Goal: Task Accomplishment & Management: Use online tool/utility

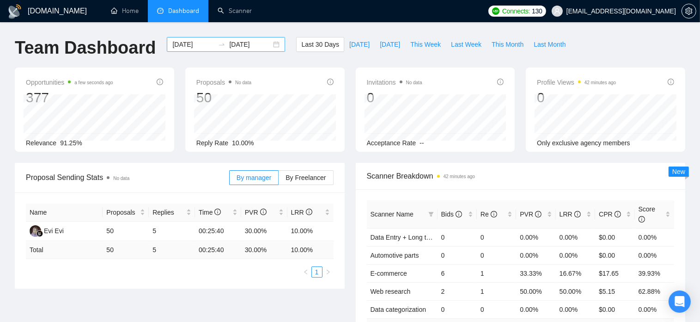
click at [179, 44] on input "[DATE]" at bounding box center [193, 44] width 42 height 10
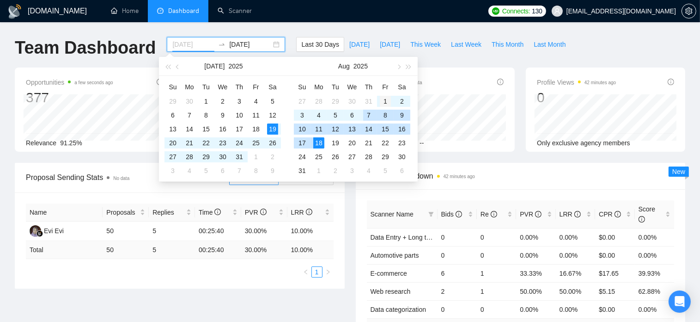
type input "[DATE]"
click at [384, 101] on div "1" at bounding box center [385, 101] width 11 height 11
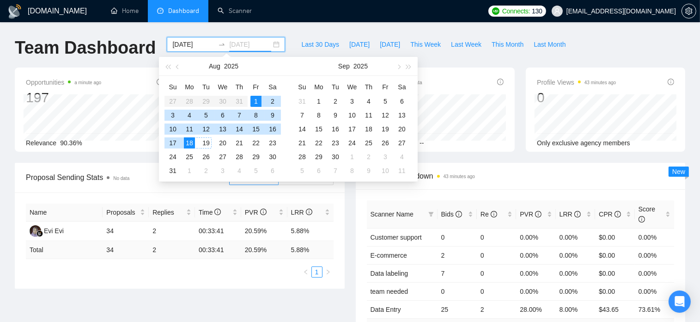
type input "[DATE]"
click at [189, 140] on div "18" at bounding box center [189, 142] width 11 height 11
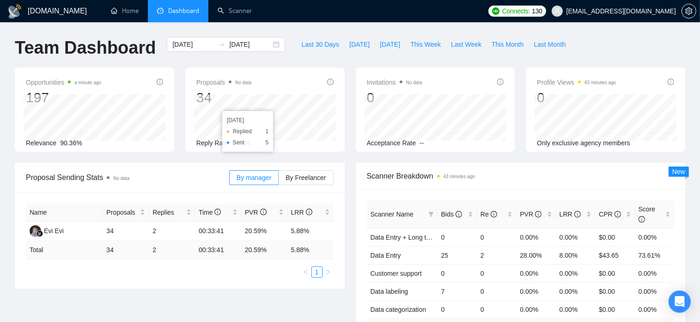
scroll to position [46, 0]
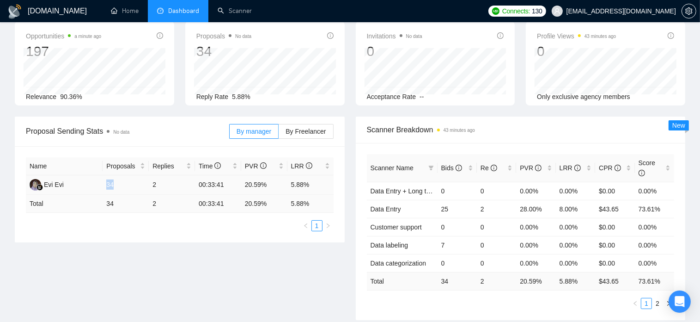
drag, startPoint x: 107, startPoint y: 185, endPoint x: 113, endPoint y: 186, distance: 5.6
click at [113, 186] on td "34" at bounding box center [126, 184] width 46 height 19
drag, startPoint x: 244, startPoint y: 185, endPoint x: 267, endPoint y: 186, distance: 22.7
click at [267, 186] on td "20.59%" at bounding box center [264, 184] width 46 height 19
drag, startPoint x: 289, startPoint y: 187, endPoint x: 308, endPoint y: 186, distance: 18.5
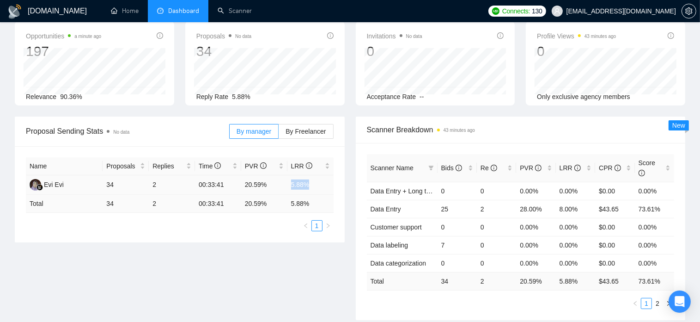
click at [308, 186] on td "5.88%" at bounding box center [310, 184] width 46 height 19
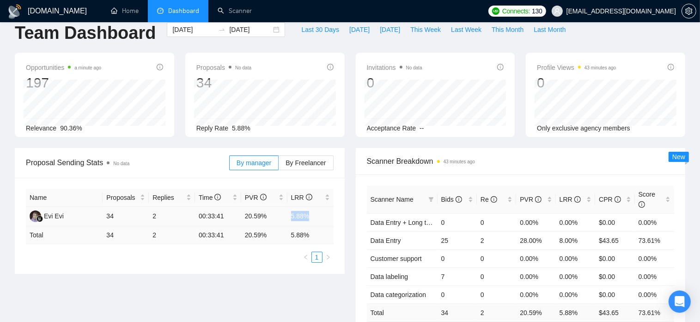
scroll to position [0, 0]
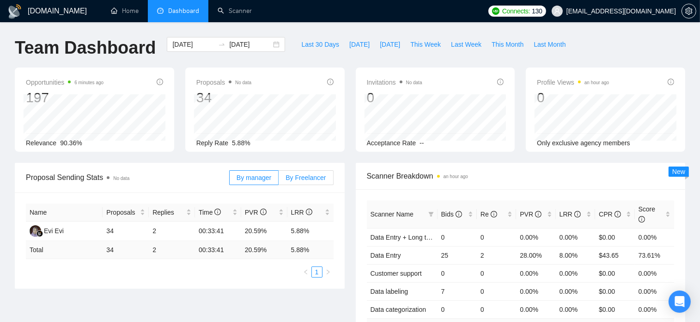
click at [303, 182] on label "By Freelancer" at bounding box center [306, 177] width 55 height 15
click at [279, 180] on input "By Freelancer" at bounding box center [279, 180] width 0 height 0
click at [256, 181] on span "By manager" at bounding box center [254, 177] width 35 height 7
click at [230, 180] on input "By manager" at bounding box center [230, 180] width 0 height 0
click at [241, 13] on link "Scanner" at bounding box center [235, 11] width 34 height 8
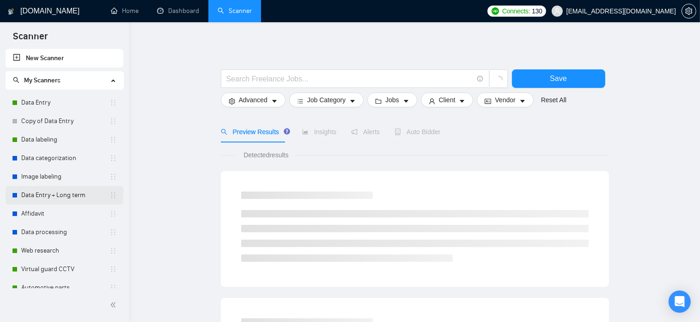
click at [63, 188] on link "Data Entry + Long term" at bounding box center [65, 195] width 88 height 18
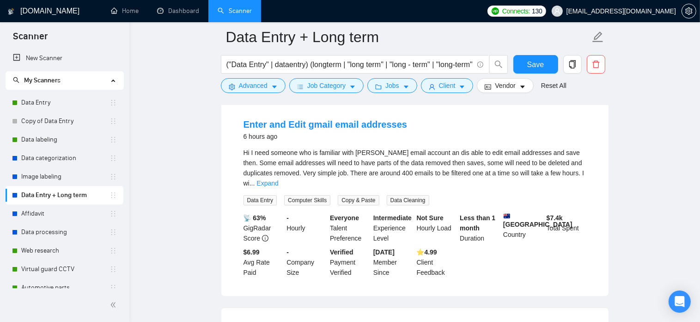
scroll to position [92, 0]
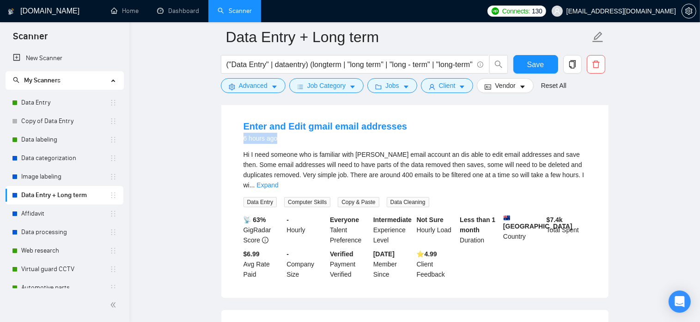
drag, startPoint x: 244, startPoint y: 140, endPoint x: 285, endPoint y: 140, distance: 41.1
click at [285, 140] on div "6 hours ago" at bounding box center [326, 138] width 164 height 11
click at [58, 127] on link "Copy of Data Entry" at bounding box center [65, 121] width 88 height 18
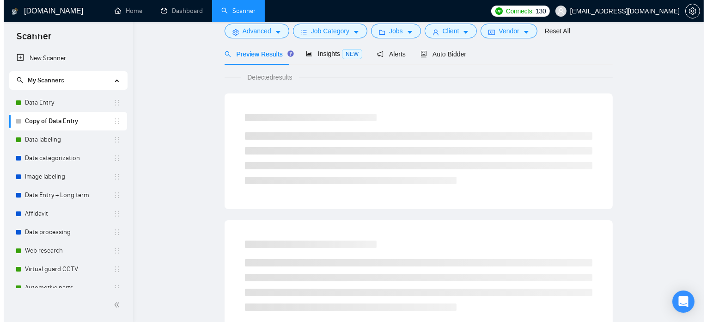
scroll to position [16, 0]
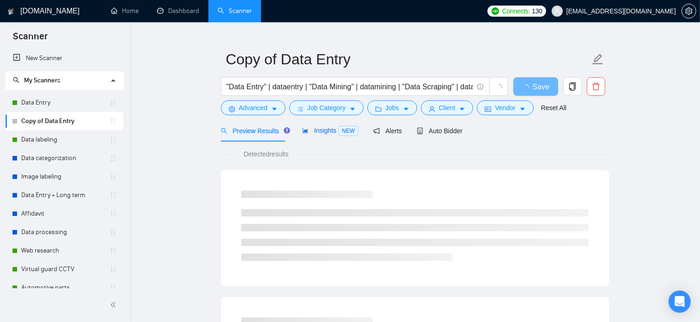
click at [325, 131] on span "Insights NEW" at bounding box center [330, 130] width 56 height 7
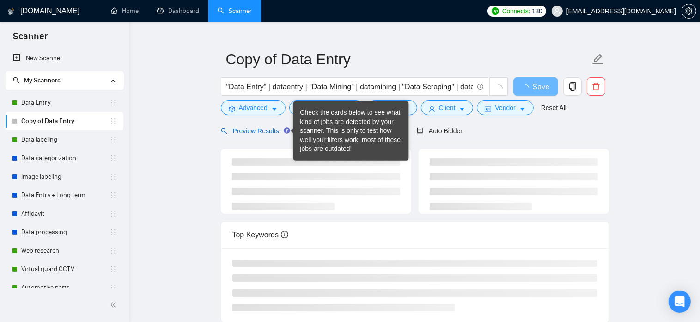
click at [255, 132] on span "Preview Results" at bounding box center [254, 130] width 67 height 7
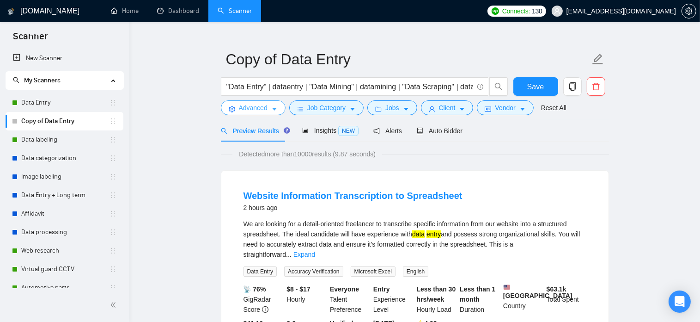
click at [266, 110] on span "Advanced" at bounding box center [253, 108] width 29 height 10
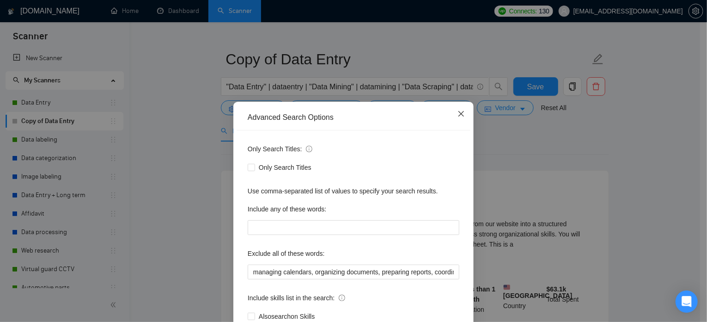
click at [457, 110] on icon "close" at bounding box center [460, 113] width 7 height 7
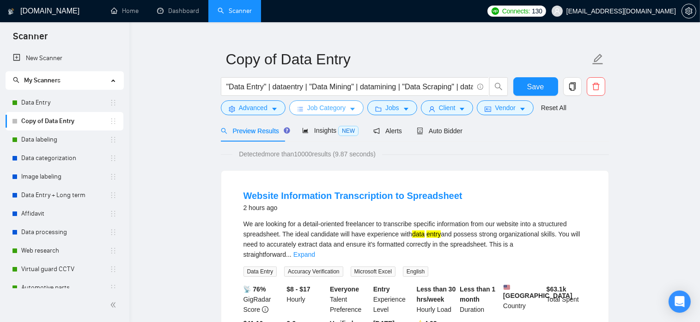
click at [328, 108] on span "Job Category" at bounding box center [326, 108] width 38 height 10
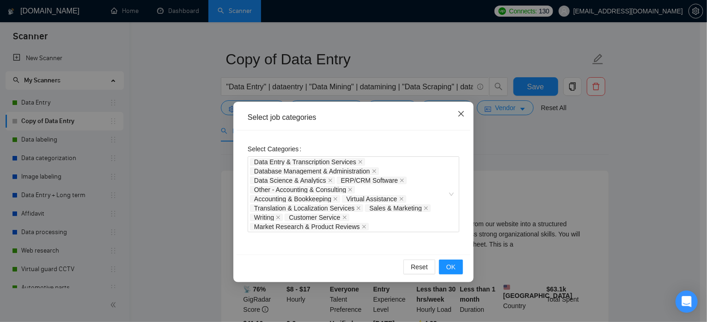
click at [457, 111] on icon "close" at bounding box center [460, 113] width 7 height 7
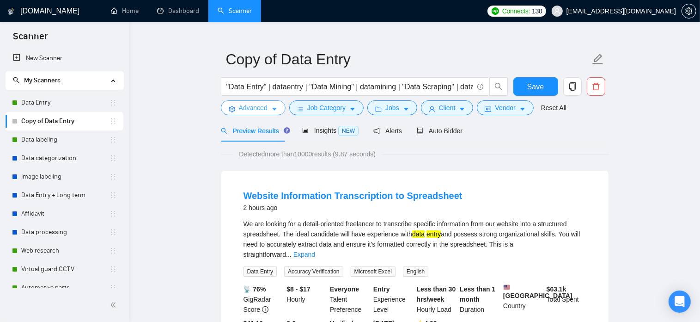
click at [260, 103] on span "Advanced" at bounding box center [253, 108] width 29 height 10
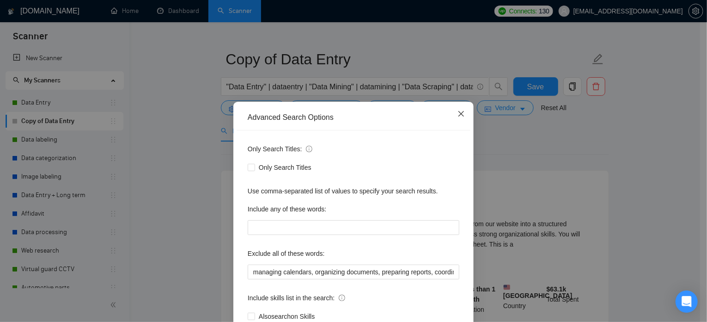
click at [466, 109] on span "Close" at bounding box center [461, 114] width 25 height 25
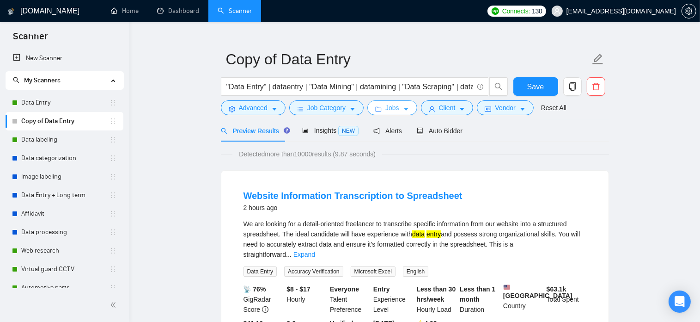
click at [396, 109] on span "Jobs" at bounding box center [392, 108] width 14 height 10
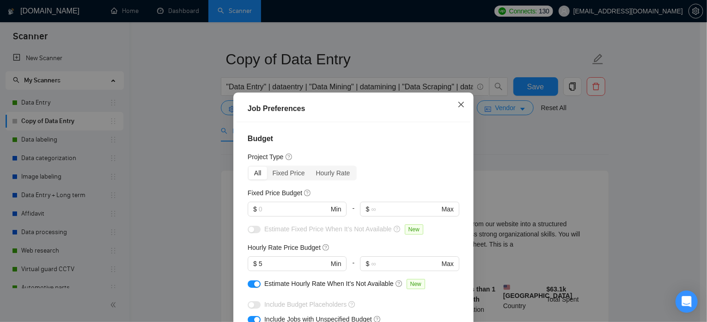
drag, startPoint x: 466, startPoint y: 85, endPoint x: 459, endPoint y: 95, distance: 11.7
click at [465, 87] on div "Job Preferences Budget Project Type All Fixed Price Hourly Rate Fixed Price Bud…" at bounding box center [353, 161] width 707 height 322
click at [457, 99] on div "Job Preferences Budget Project Type All Fixed Price Hourly Rate Fixed Price Bud…" at bounding box center [353, 161] width 707 height 322
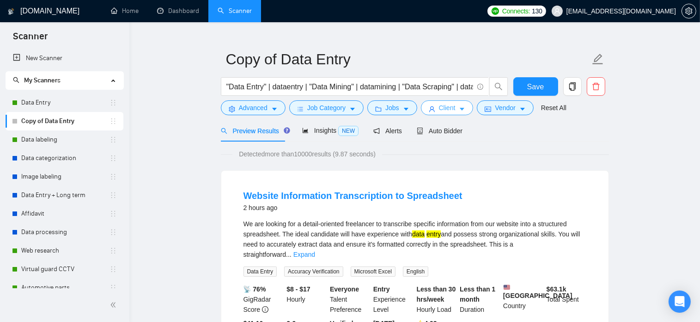
click at [455, 105] on button "Client" at bounding box center [447, 107] width 53 height 15
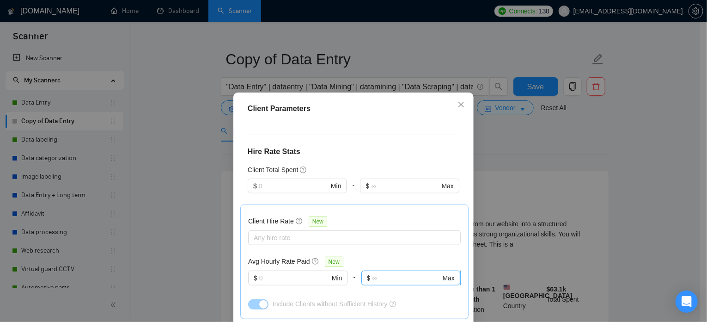
scroll to position [429, 0]
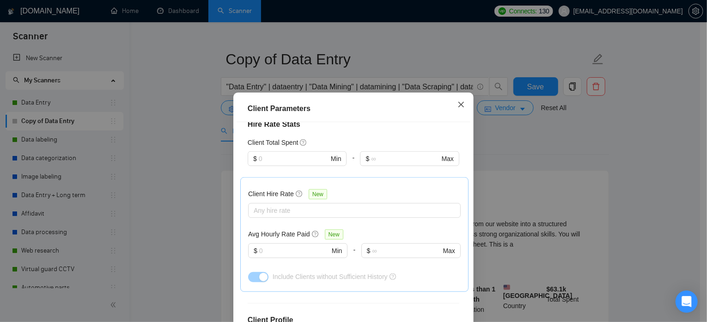
click at [455, 110] on span "Close" at bounding box center [461, 104] width 25 height 25
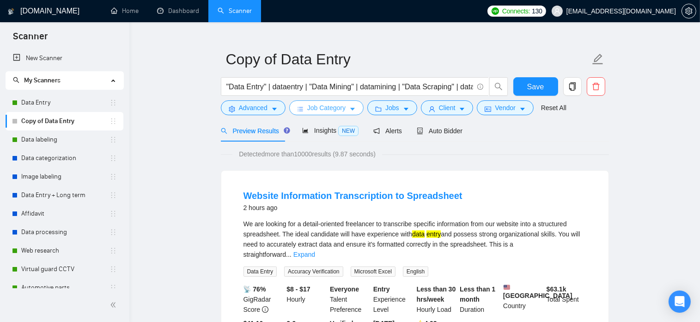
click at [331, 107] on span "Job Category" at bounding box center [326, 108] width 38 height 10
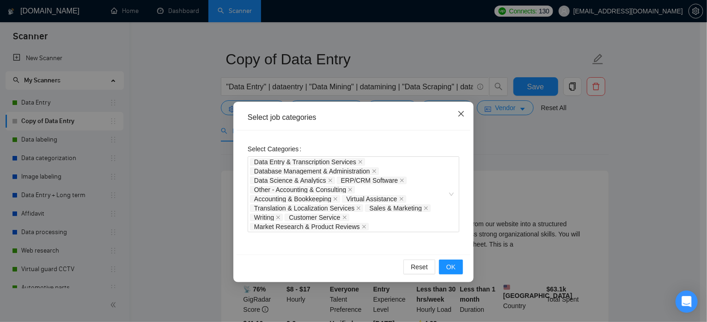
click at [460, 122] on span "Close" at bounding box center [461, 114] width 25 height 25
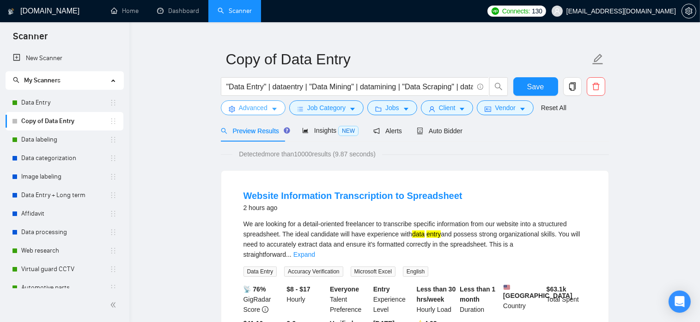
click at [235, 103] on button "Advanced" at bounding box center [253, 107] width 65 height 15
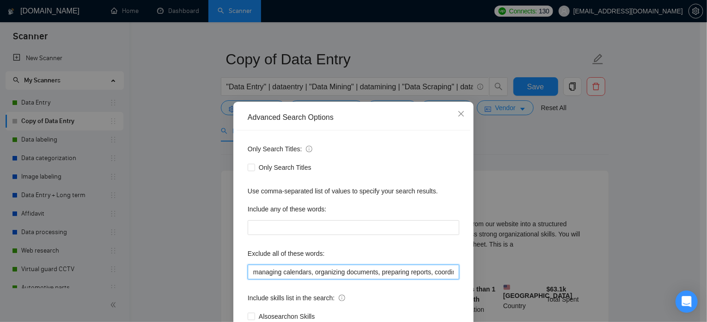
click at [372, 273] on input "managing calendars, organizing documents, preparing reports, coordinating with …" at bounding box center [354, 271] width 212 height 15
click at [453, 114] on span "Close" at bounding box center [461, 114] width 25 height 25
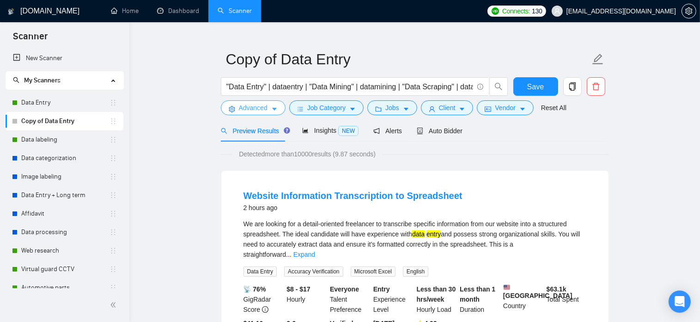
click at [264, 109] on span "Advanced" at bounding box center [253, 108] width 29 height 10
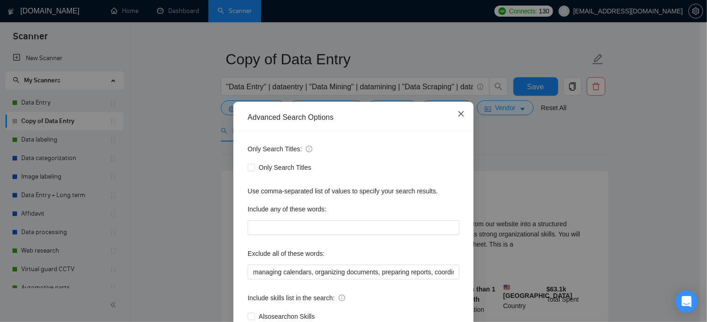
click at [457, 122] on span "Close" at bounding box center [461, 114] width 25 height 25
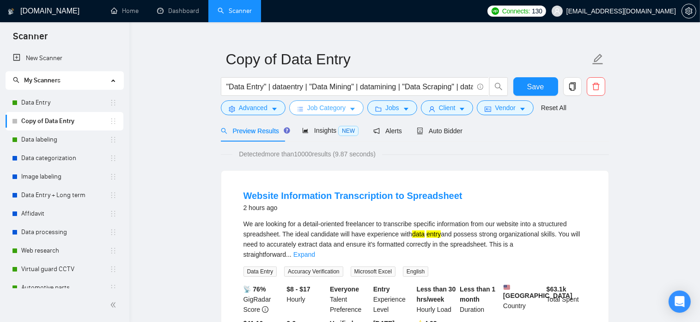
click at [331, 107] on span "Job Category" at bounding box center [326, 108] width 38 height 10
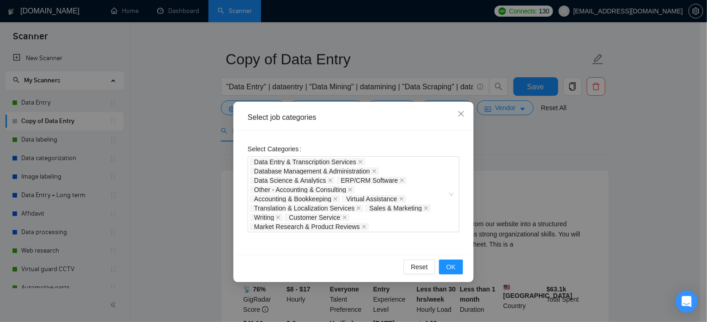
click at [448, 124] on div "Select job categories" at bounding box center [354, 117] width 234 height 25
click at [456, 112] on span "Close" at bounding box center [461, 114] width 25 height 25
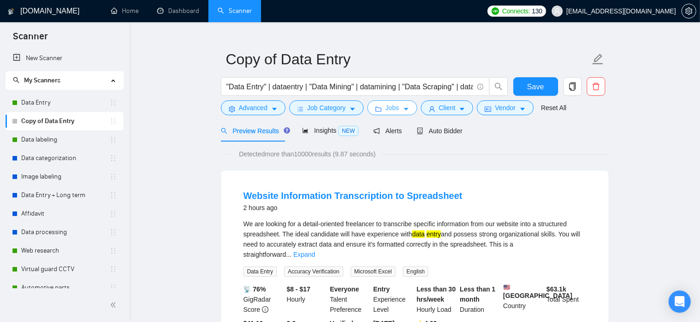
click at [389, 106] on span "Jobs" at bounding box center [392, 108] width 14 height 10
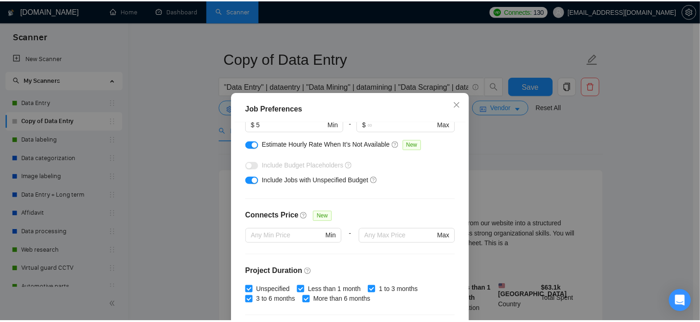
scroll to position [277, 0]
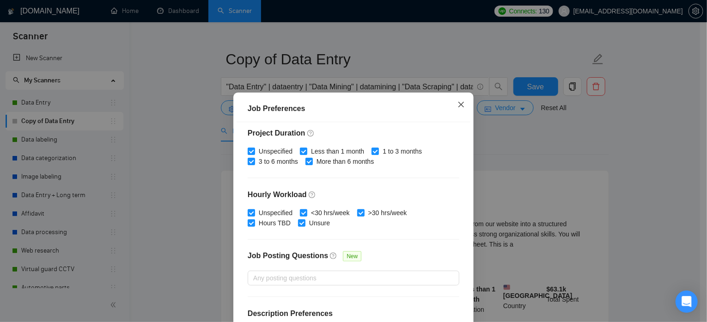
click at [457, 101] on icon "close" at bounding box center [460, 104] width 7 height 7
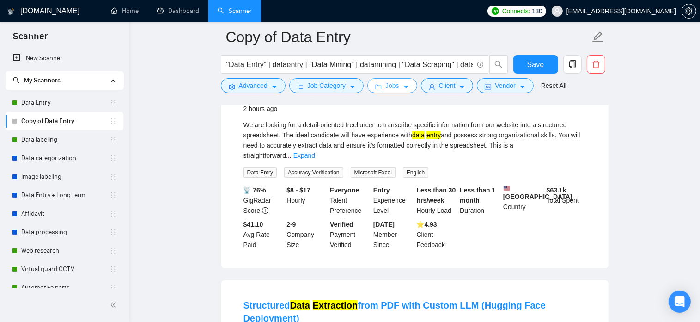
scroll to position [108, 0]
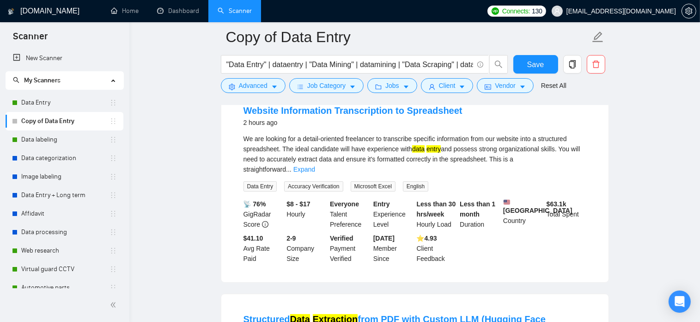
click at [563, 156] on div "We are looking for a detail-oriented freelancer to transcribe specific informat…" at bounding box center [415, 154] width 343 height 41
click at [315, 165] on link "Expand" at bounding box center [304, 168] width 22 height 7
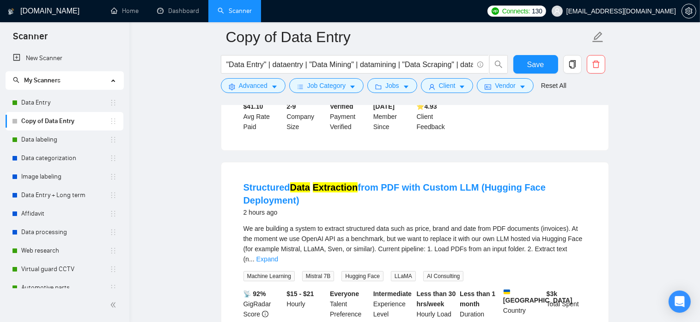
scroll to position [293, 0]
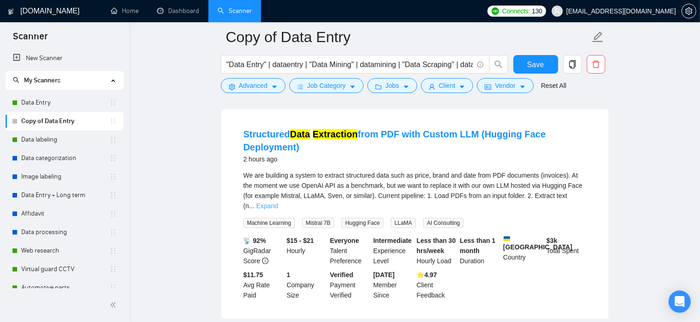
click at [278, 203] on link "Expand" at bounding box center [267, 205] width 22 height 7
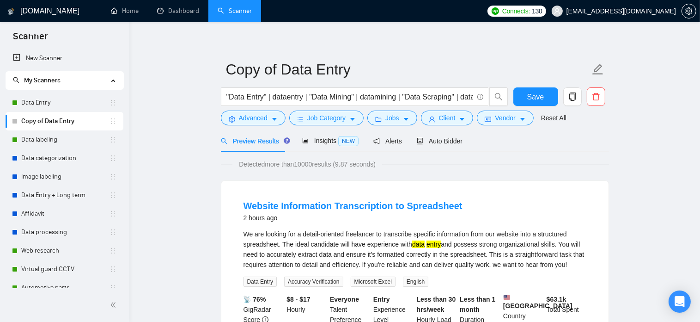
scroll to position [0, 0]
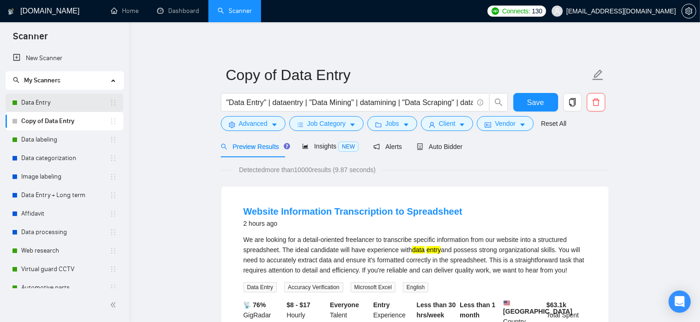
click at [37, 107] on link "Data Entry" at bounding box center [65, 102] width 88 height 18
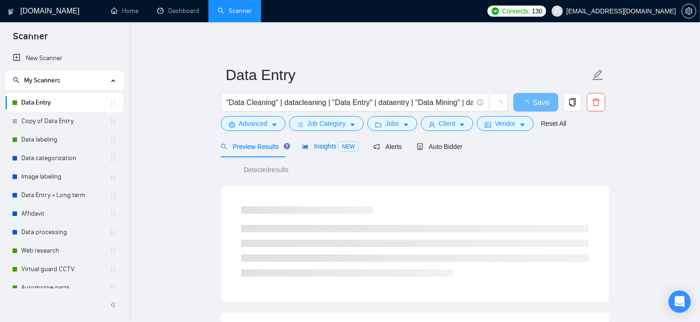
click at [319, 149] on span "Insights NEW" at bounding box center [330, 145] width 56 height 7
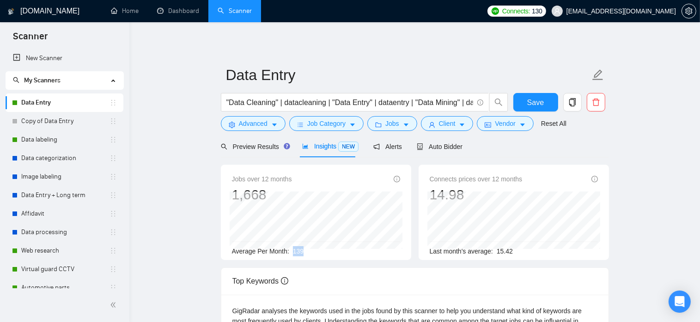
drag, startPoint x: 293, startPoint y: 254, endPoint x: 304, endPoint y: 253, distance: 11.6
click at [304, 253] on div "Average Per Month: 139" at bounding box center [316, 251] width 168 height 10
click at [311, 253] on div "Average Per Month: 139" at bounding box center [316, 251] width 168 height 10
drag, startPoint x: 292, startPoint y: 253, endPoint x: 302, endPoint y: 253, distance: 10.2
click at [302, 253] on div "Average Per Month: 139" at bounding box center [316, 251] width 168 height 10
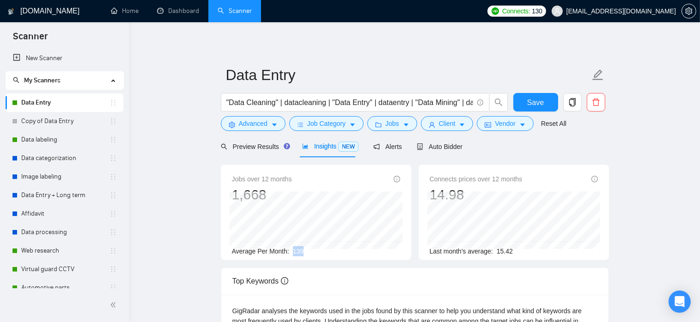
click at [302, 253] on div "Average Per Month: 139" at bounding box center [316, 251] width 168 height 10
drag, startPoint x: 293, startPoint y: 255, endPoint x: 301, endPoint y: 255, distance: 8.3
click at [301, 255] on span "139" at bounding box center [298, 250] width 11 height 7
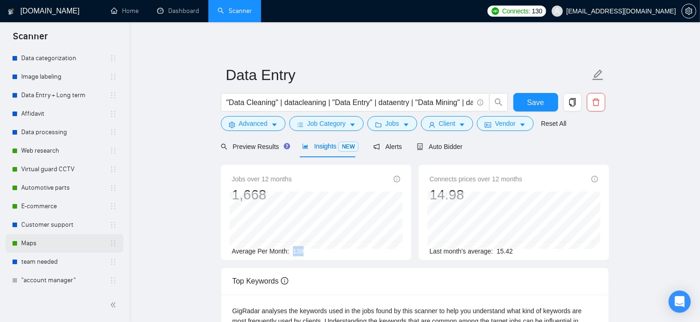
scroll to position [101, 0]
click at [59, 227] on link "Customer support" at bounding box center [65, 223] width 88 height 18
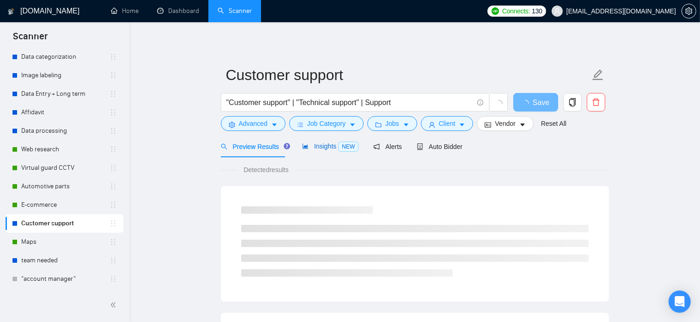
click at [314, 144] on span "Insights NEW" at bounding box center [330, 145] width 56 height 7
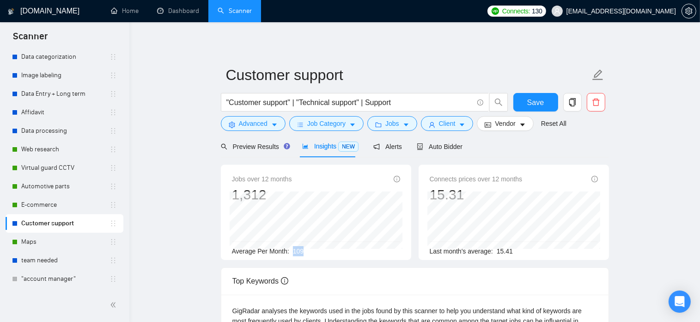
drag, startPoint x: 292, startPoint y: 253, endPoint x: 301, endPoint y: 254, distance: 9.3
click at [301, 254] on span "109" at bounding box center [298, 250] width 11 height 7
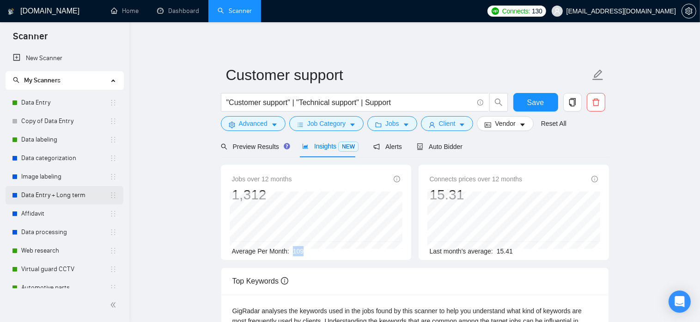
click at [60, 201] on link "Data Entry + Long term" at bounding box center [65, 195] width 88 height 18
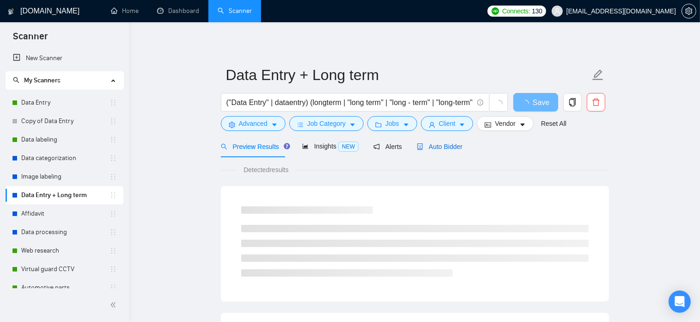
click at [436, 146] on span "Auto Bidder" at bounding box center [440, 146] width 46 height 7
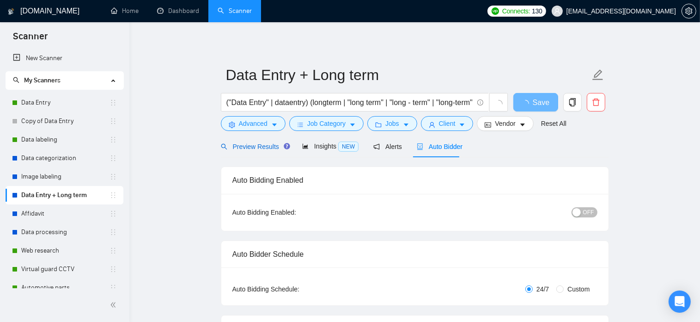
click at [273, 148] on span "Preview Results" at bounding box center [254, 146] width 67 height 7
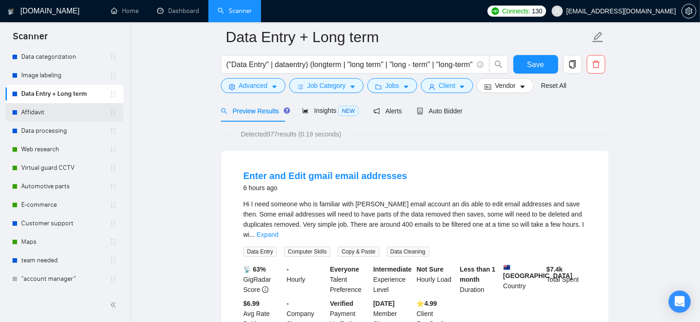
scroll to position [46, 0]
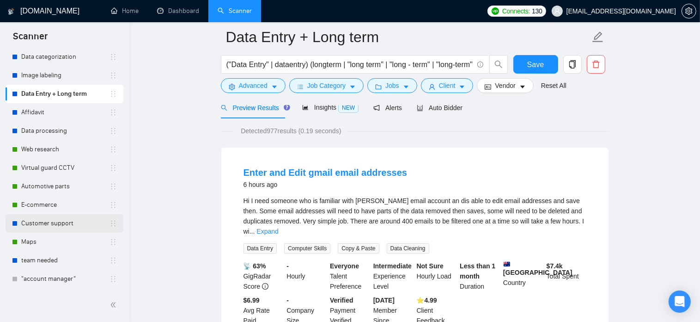
click at [83, 226] on link "Customer support" at bounding box center [65, 223] width 88 height 18
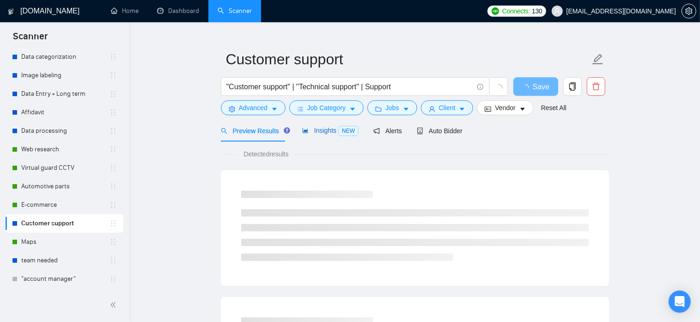
click at [318, 127] on span "Insights NEW" at bounding box center [330, 130] width 56 height 7
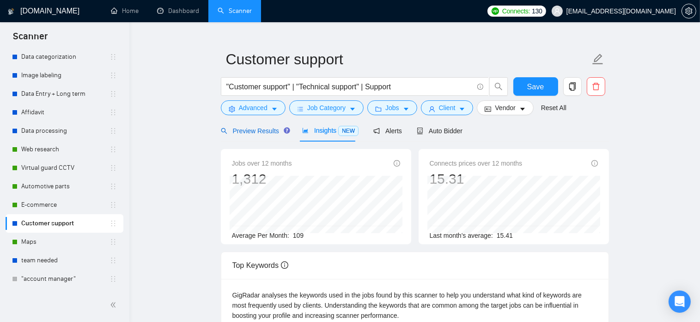
click at [265, 131] on span "Preview Results" at bounding box center [254, 130] width 67 height 7
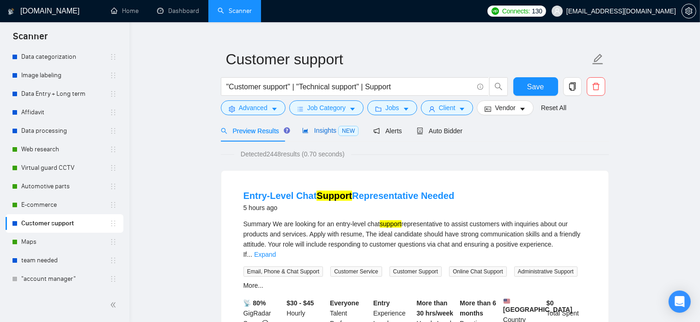
click at [320, 130] on span "Insights NEW" at bounding box center [330, 130] width 56 height 7
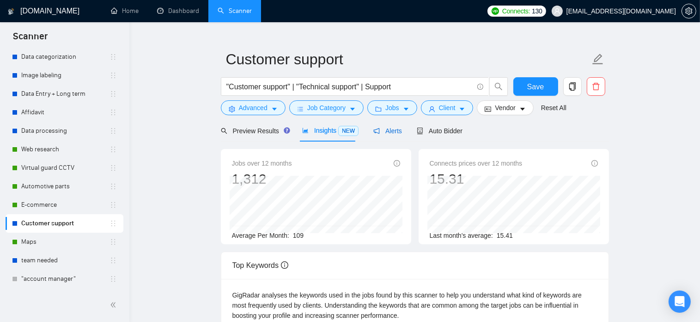
click at [391, 133] on span "Alerts" at bounding box center [387, 130] width 29 height 7
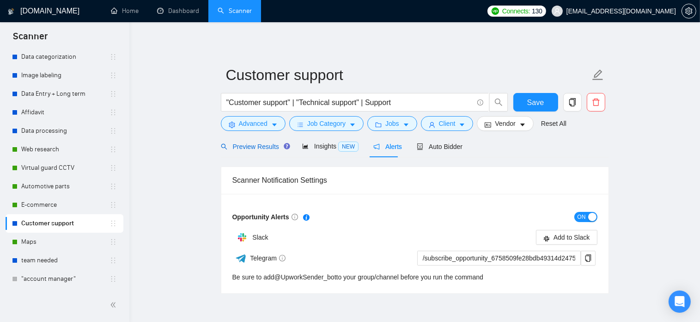
click at [267, 149] on span "Preview Results" at bounding box center [254, 146] width 67 height 7
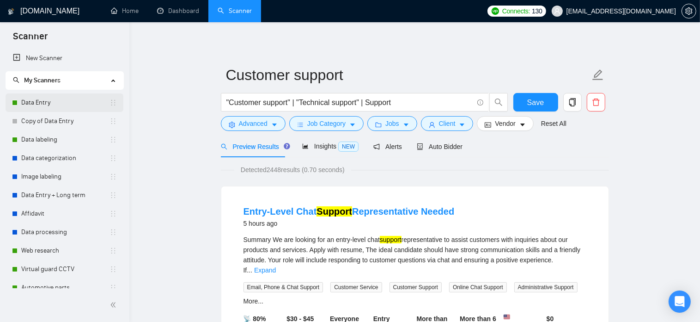
click at [43, 101] on link "Data Entry" at bounding box center [65, 102] width 88 height 18
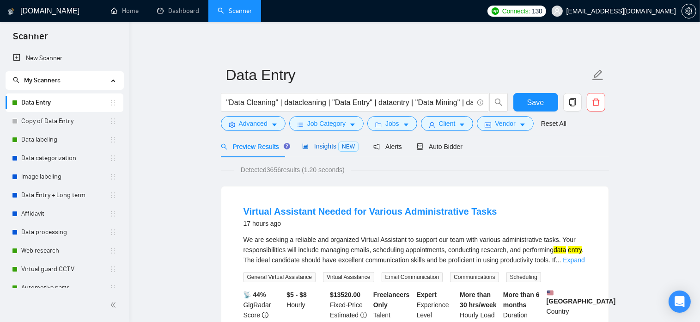
click at [326, 144] on span "Insights NEW" at bounding box center [330, 145] width 56 height 7
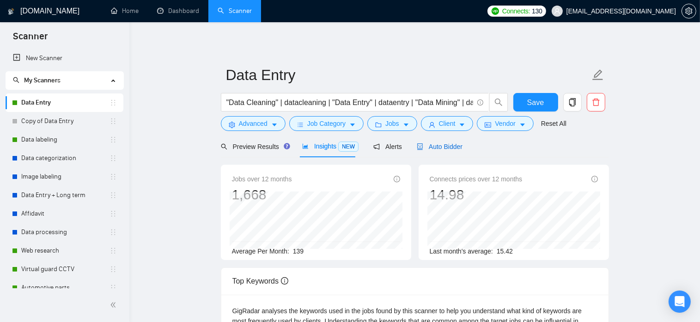
click at [428, 146] on span "Auto Bidder" at bounding box center [440, 146] width 46 height 7
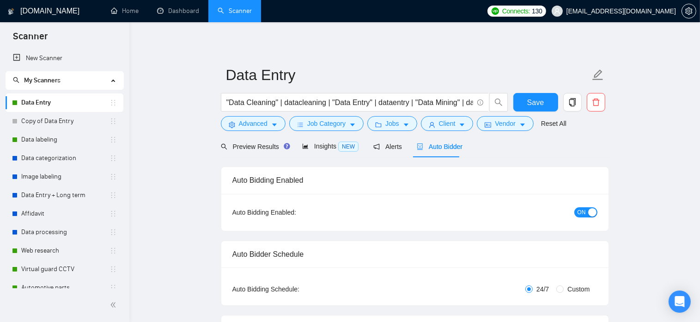
checkbox input "true"
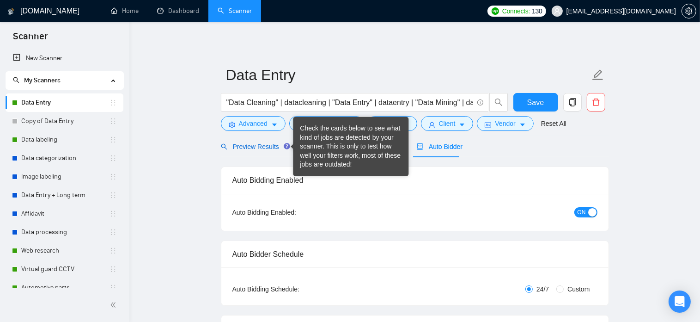
click at [270, 148] on span "Preview Results" at bounding box center [254, 146] width 67 height 7
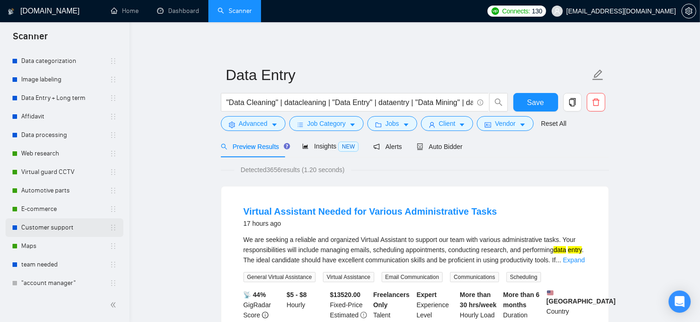
scroll to position [101, 0]
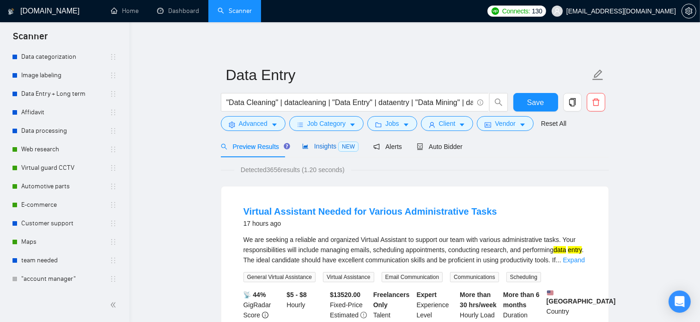
click at [338, 149] on span "NEW" at bounding box center [348, 146] width 20 height 10
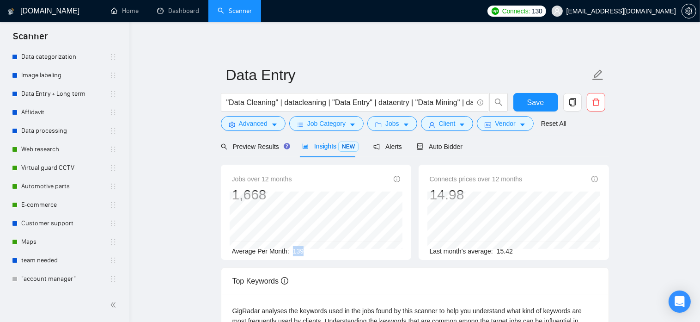
drag, startPoint x: 293, startPoint y: 255, endPoint x: 301, endPoint y: 255, distance: 7.9
click at [301, 255] on div "Average Per Month: 139" at bounding box center [316, 251] width 168 height 10
click at [297, 254] on span "139" at bounding box center [298, 250] width 11 height 7
click at [294, 253] on span "139" at bounding box center [298, 250] width 11 height 7
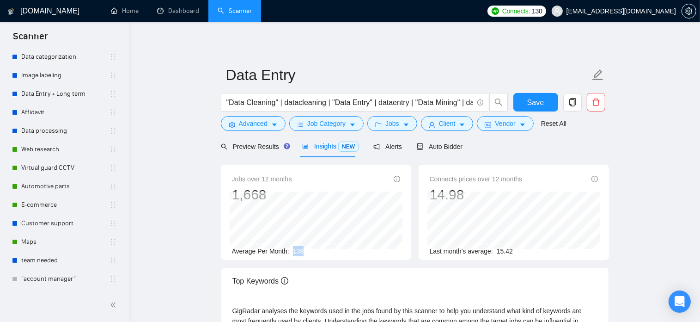
click at [299, 254] on span "139" at bounding box center [298, 250] width 11 height 7
click at [298, 254] on span "139" at bounding box center [298, 250] width 11 height 7
click at [314, 255] on div "Average Per Month: 139" at bounding box center [316, 251] width 168 height 10
click at [299, 252] on span "139" at bounding box center [298, 250] width 11 height 7
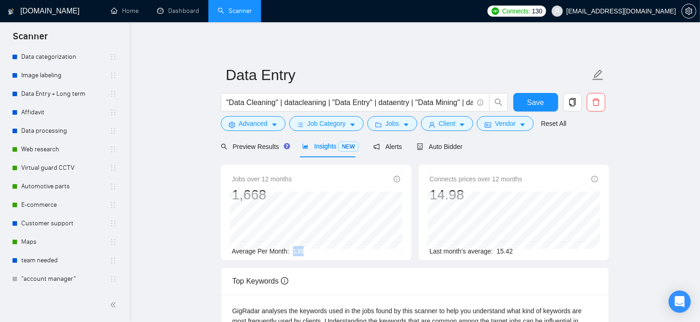
click at [299, 252] on span "139" at bounding box center [298, 250] width 11 height 7
click at [247, 150] on span "Preview Results" at bounding box center [254, 146] width 67 height 7
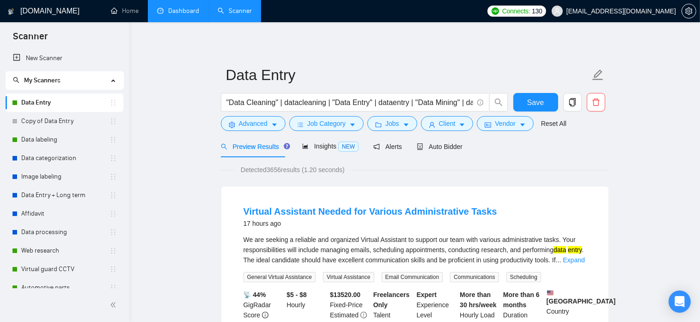
click at [189, 15] on link "Dashboard" at bounding box center [178, 11] width 42 height 8
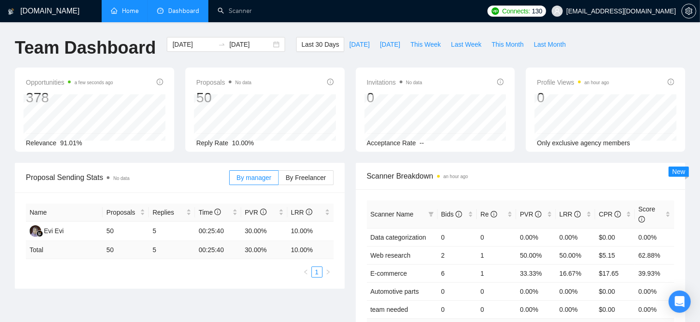
click at [111, 12] on link "Home" at bounding box center [125, 11] width 28 height 8
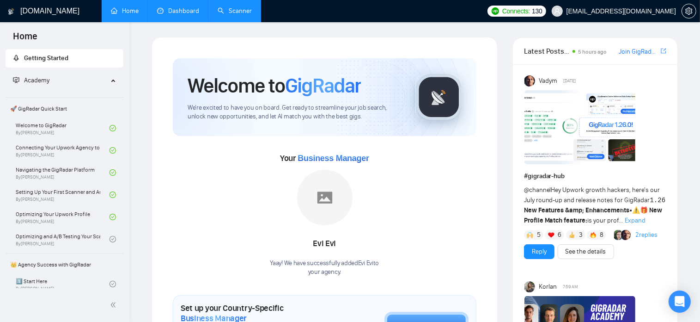
click at [222, 7] on link "Scanner" at bounding box center [235, 11] width 34 height 8
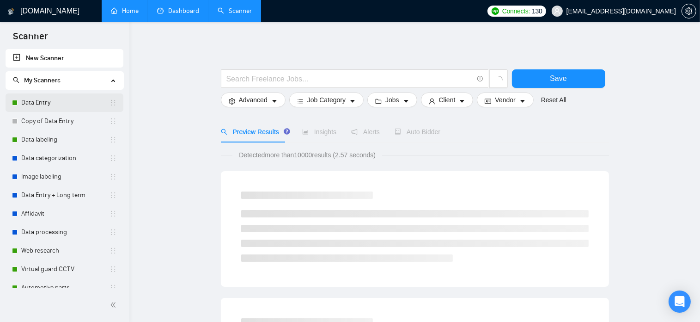
click at [54, 101] on link "Data Entry" at bounding box center [65, 102] width 88 height 18
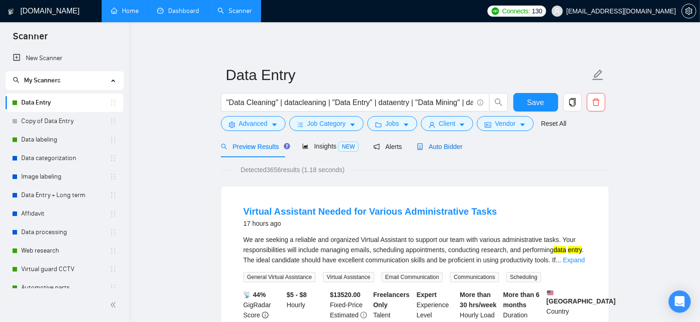
click at [430, 147] on span "Auto Bidder" at bounding box center [440, 146] width 46 height 7
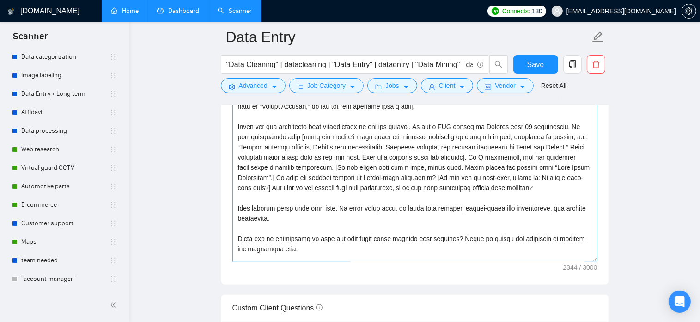
scroll to position [92, 0]
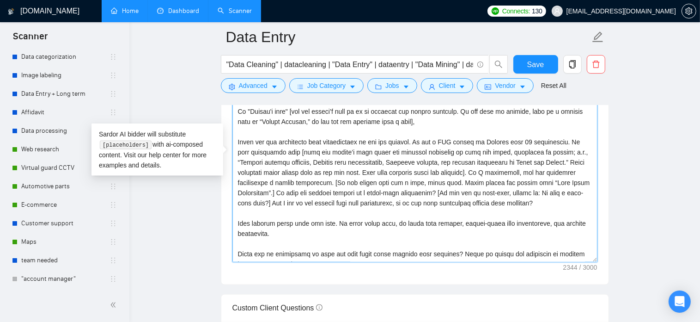
drag, startPoint x: 498, startPoint y: 201, endPoint x: 222, endPoint y: 141, distance: 282.3
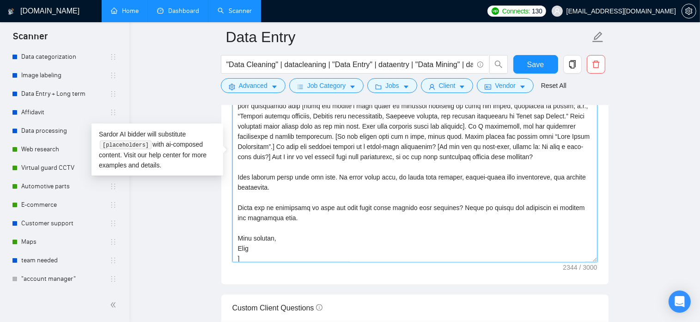
click at [376, 204] on textarea "Cover letter template:" at bounding box center [414, 158] width 365 height 208
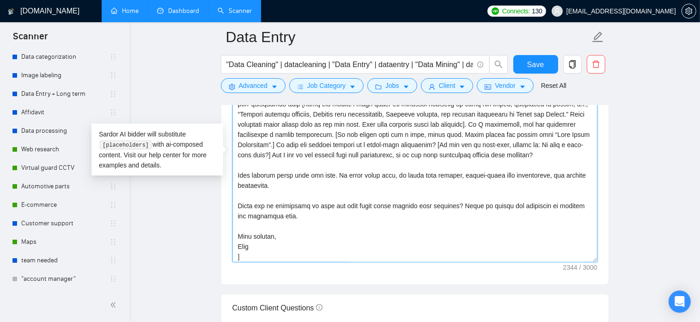
scroll to position [142, 0]
